Goal: Find specific page/section: Find specific page/section

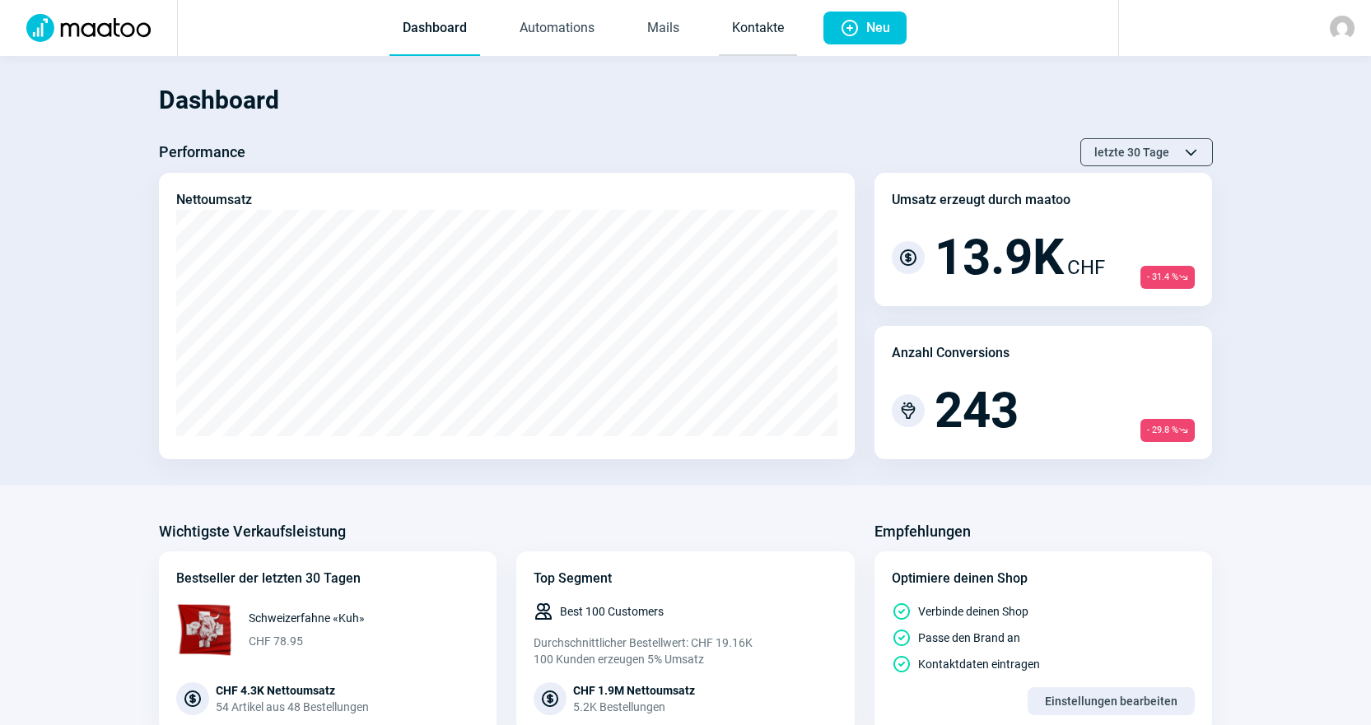
click at [747, 29] on link "Kontakte" at bounding box center [758, 29] width 78 height 54
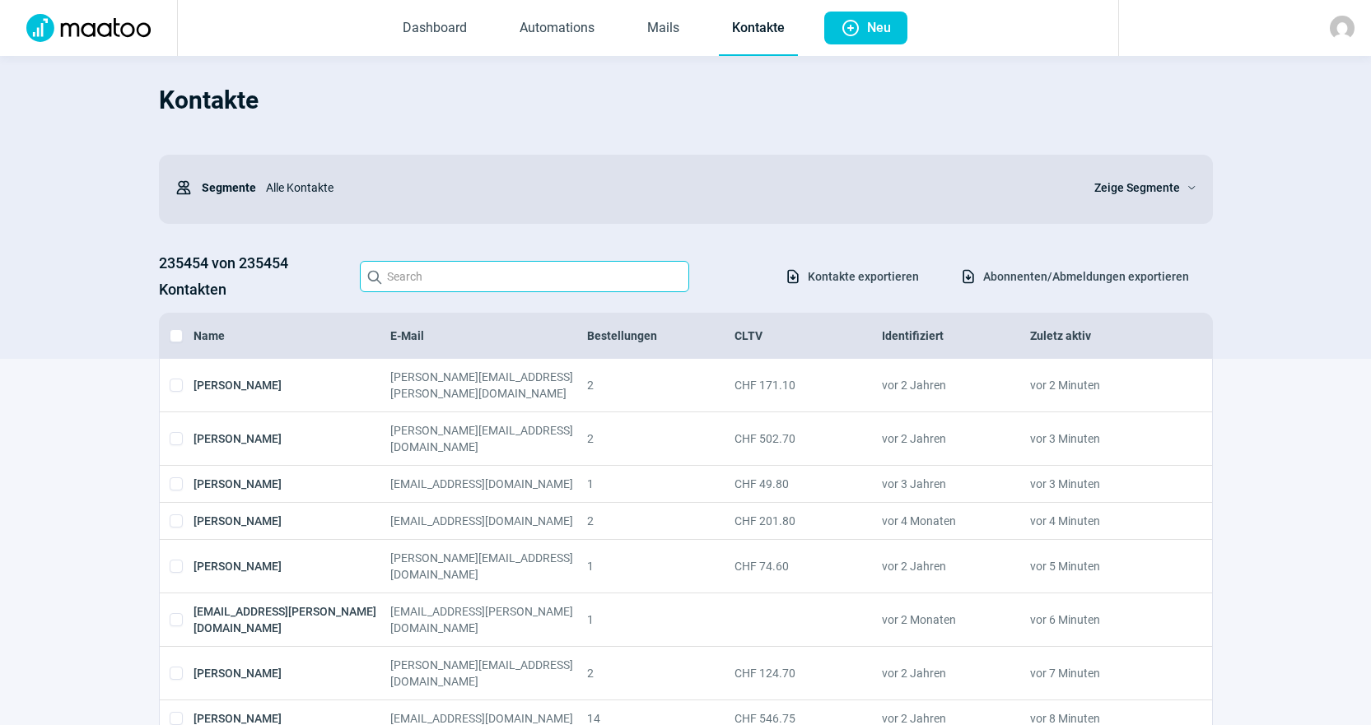
click at [570, 262] on input "Search icon" at bounding box center [524, 276] width 329 height 31
paste input "[PERSON_NAME][EMAIL_ADDRESS][PERSON_NAME][DOMAIN_NAME]"
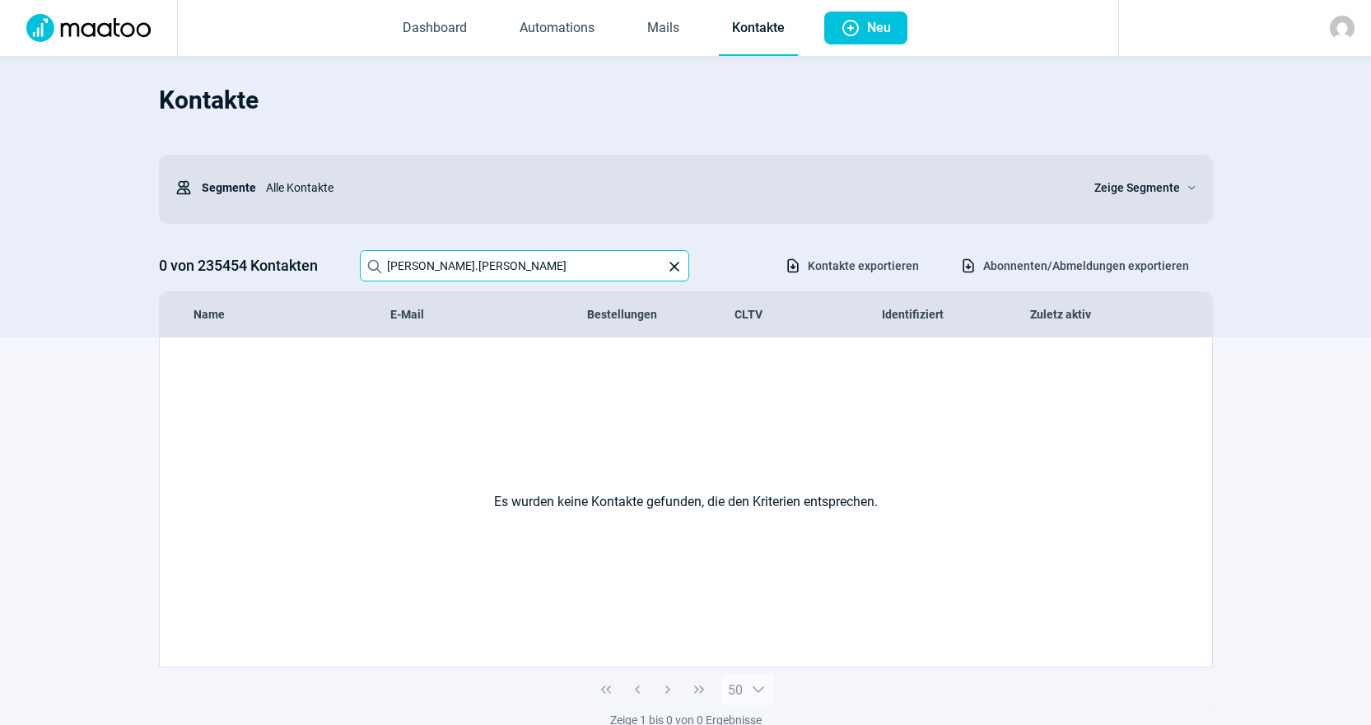
drag, startPoint x: 621, startPoint y: 277, endPoint x: 52, endPoint y: 275, distance: 568.9
click at [52, 275] on section "Kontakte Users icon Segmente Alle Kontakte Zeige Segmente ChevronDown icon 0 vo…" at bounding box center [685, 197] width 1371 height 282
paste input "[EMAIL_ADDRESS][DOMAIN_NAME]"
drag, startPoint x: 357, startPoint y: 256, endPoint x: 0, endPoint y: 282, distance: 357.4
click at [0, 282] on section "Kontakte Users icon Segmente Alle Kontakte Zeige Segmente ChevronDown icon 0 vo…" at bounding box center [685, 197] width 1371 height 282
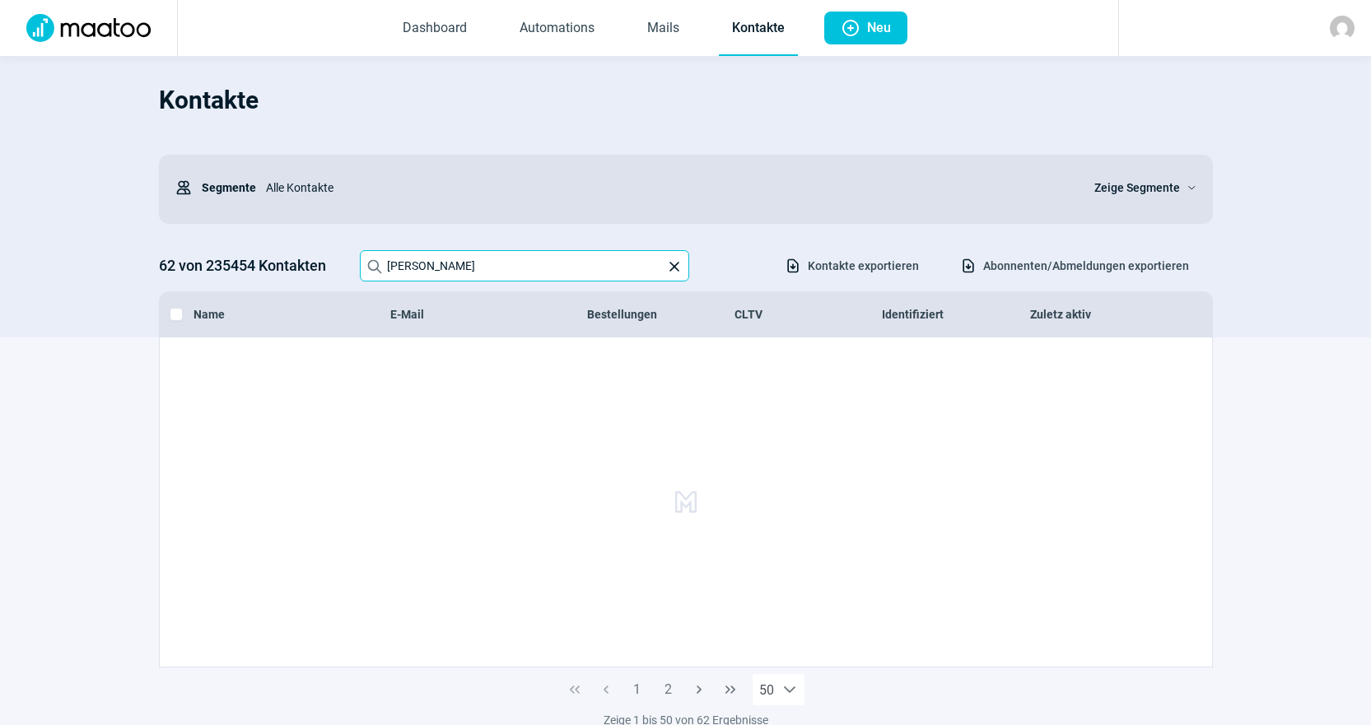
type input "[PERSON_NAME]"
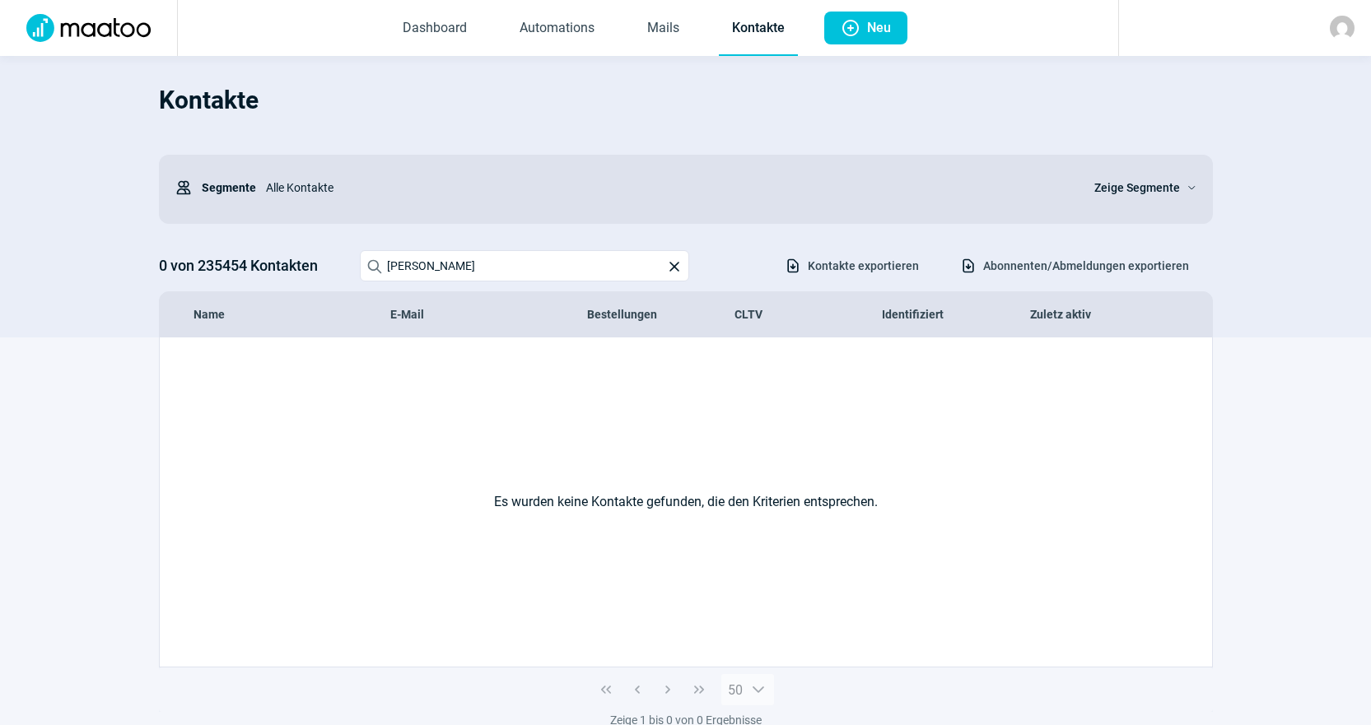
click at [117, 35] on img at bounding box center [88, 28] width 144 height 28
